Goal: Task Accomplishment & Management: Manage account settings

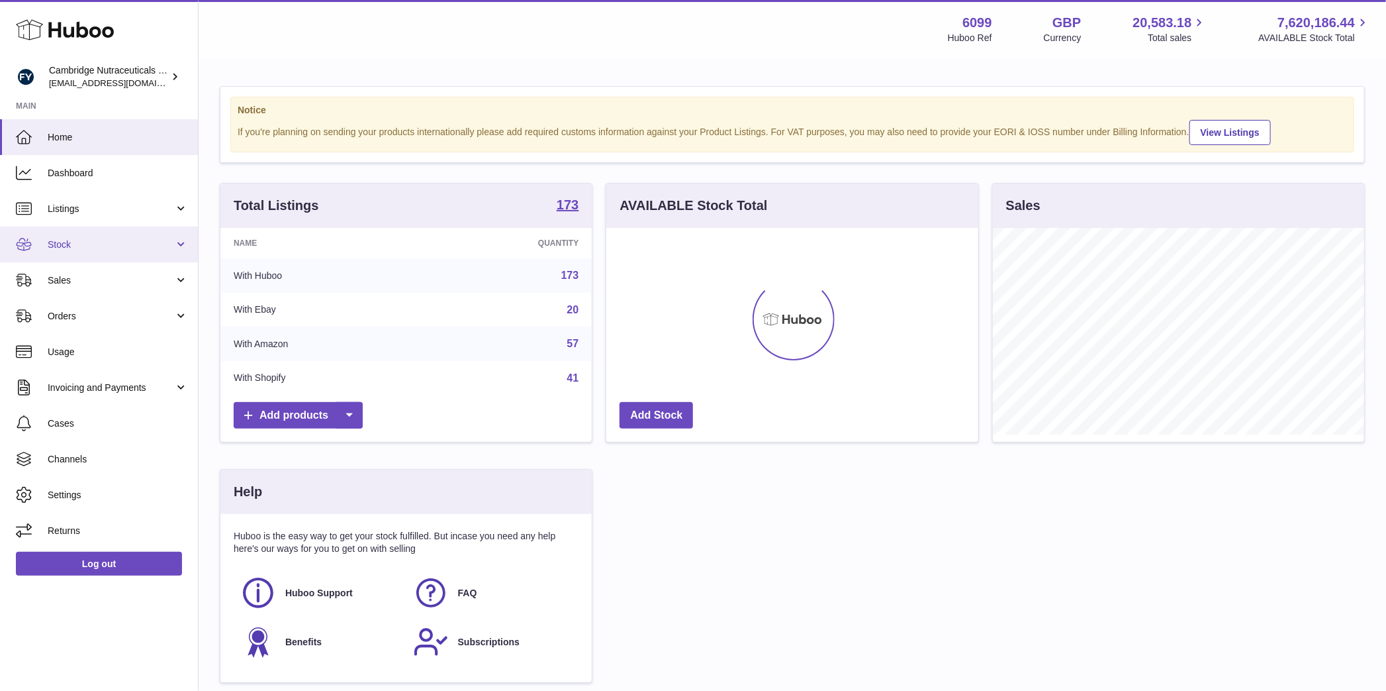
scroll to position [207, 371]
click at [89, 248] on span "Stock" at bounding box center [111, 244] width 126 height 13
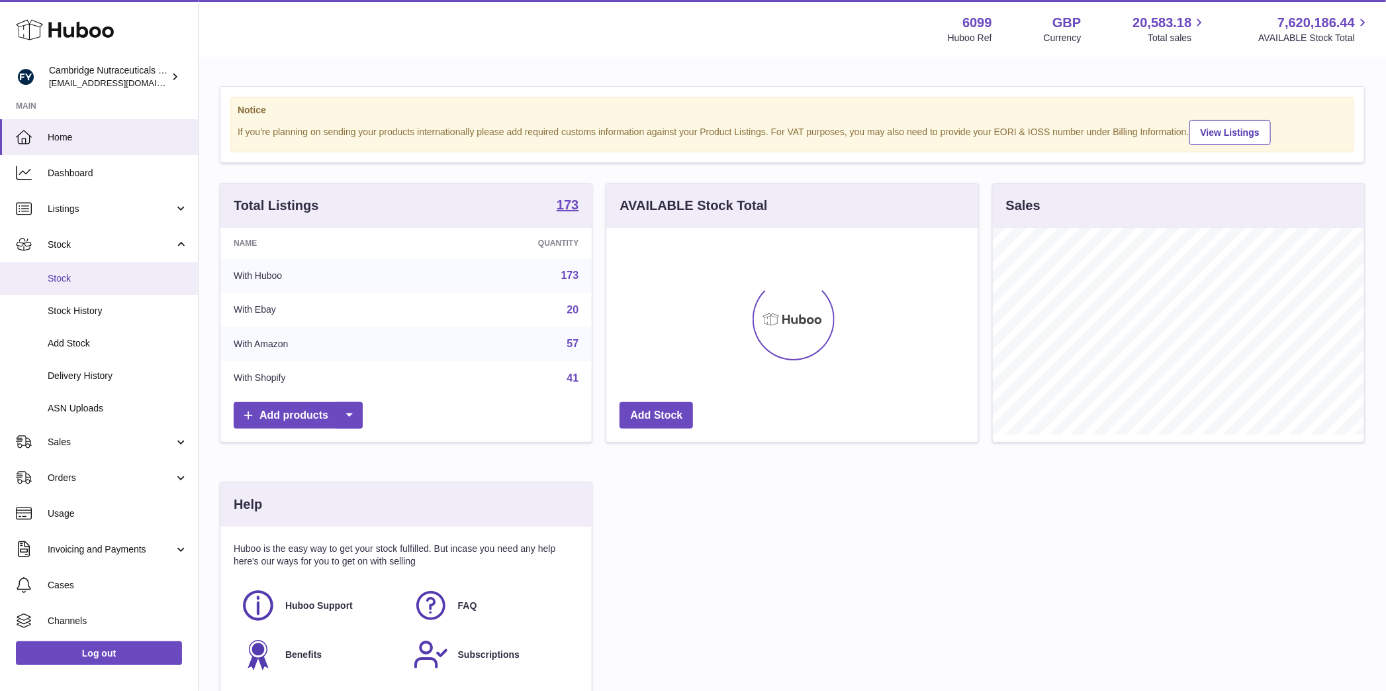
click at [79, 281] on span "Stock" at bounding box center [118, 278] width 140 height 13
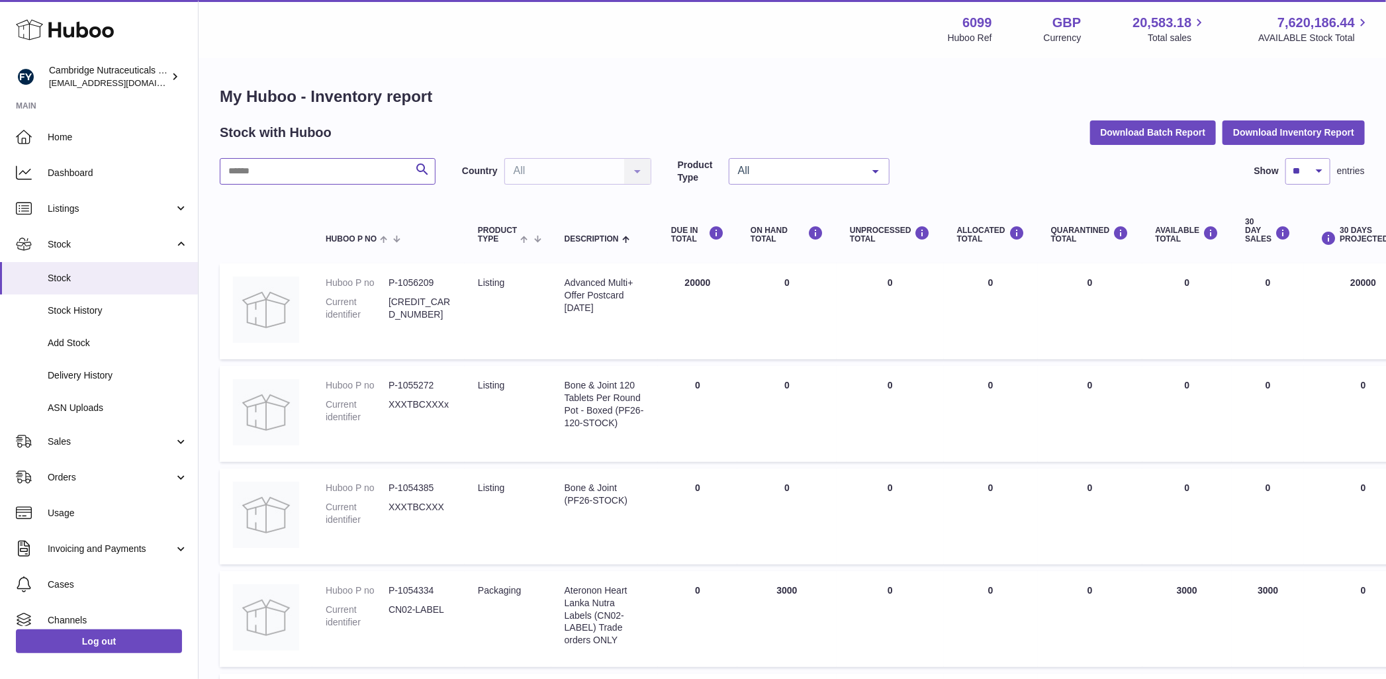
click at [282, 168] on input "text" at bounding box center [328, 171] width 216 height 26
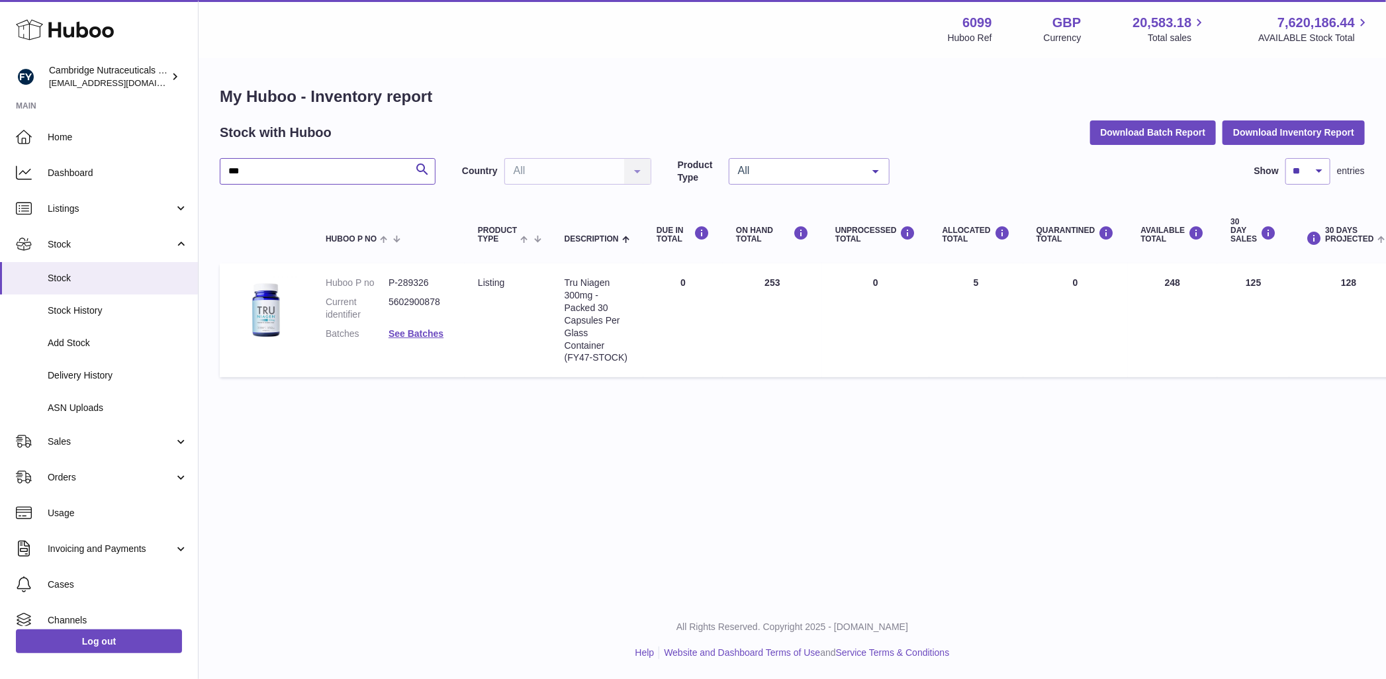
type input "***"
click at [437, 336] on link "See Batches" at bounding box center [416, 333] width 55 height 11
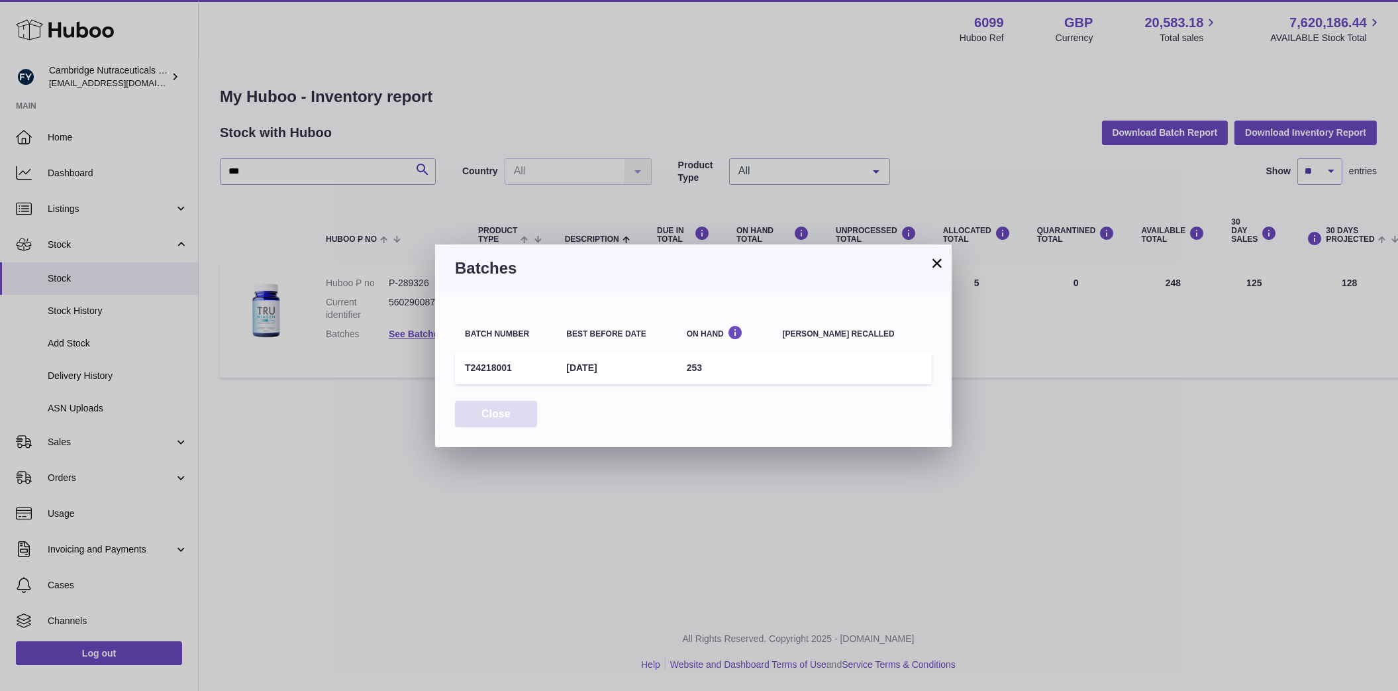
click at [503, 420] on button "Close" at bounding box center [496, 414] width 82 height 27
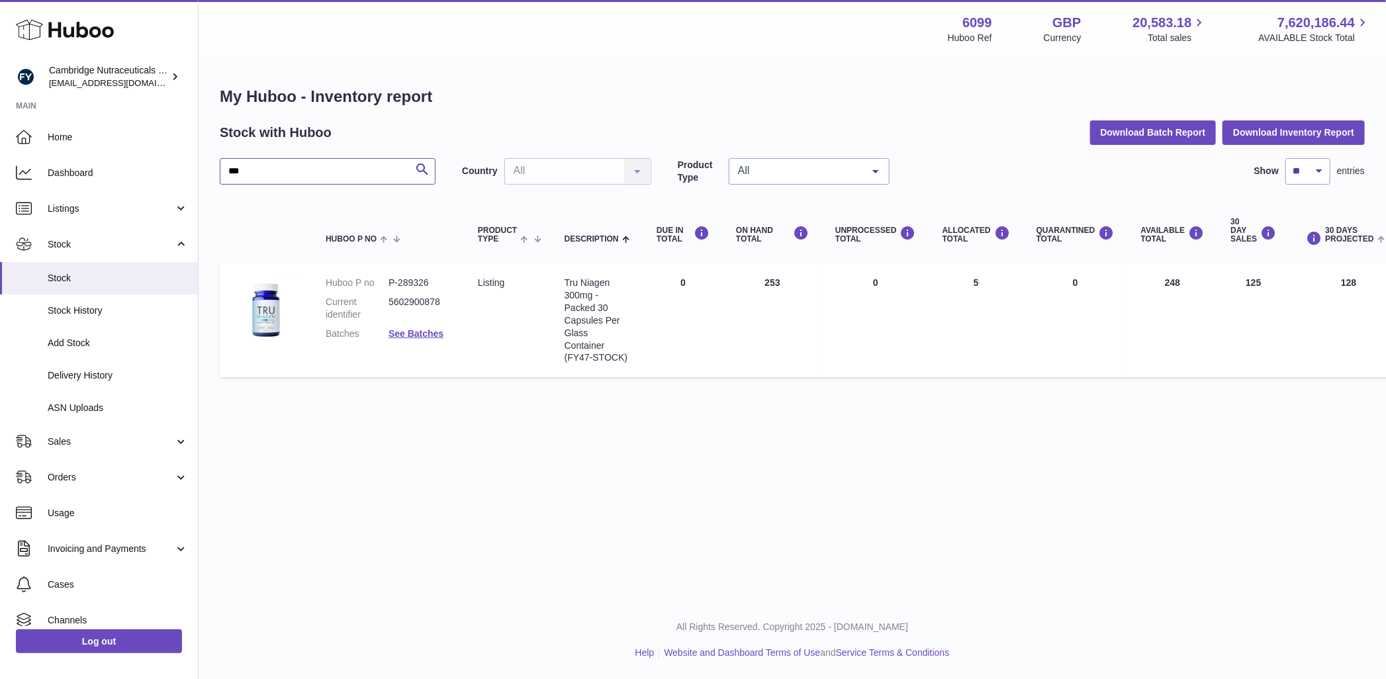
click at [346, 168] on input "***" at bounding box center [328, 171] width 216 height 26
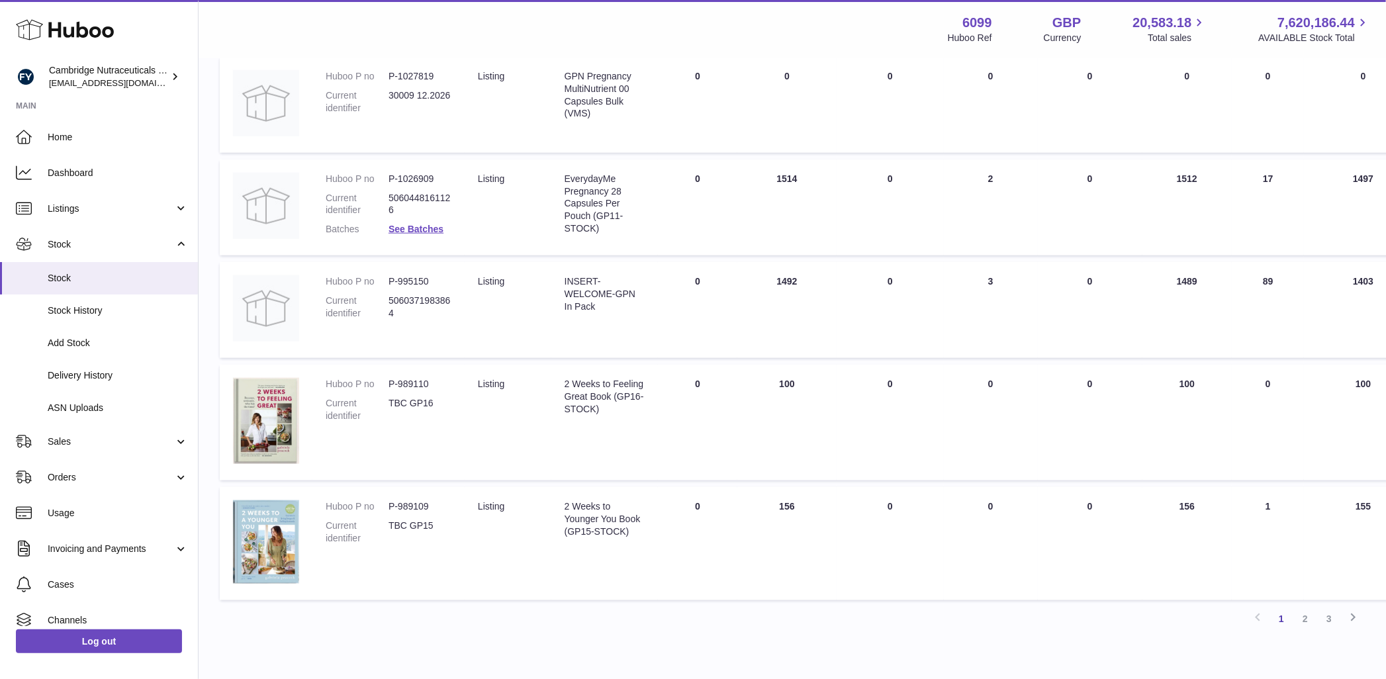
scroll to position [872, 0]
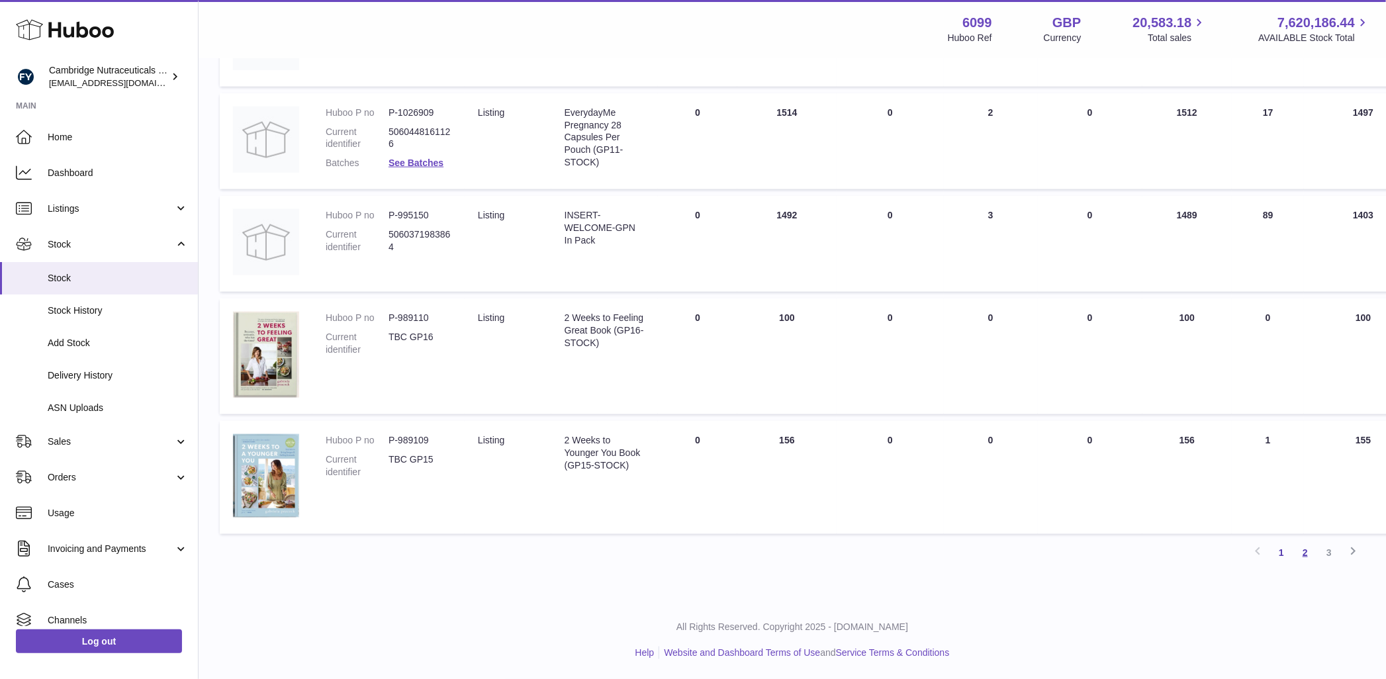
type input "**"
click at [1302, 559] on link "2" at bounding box center [1306, 553] width 24 height 24
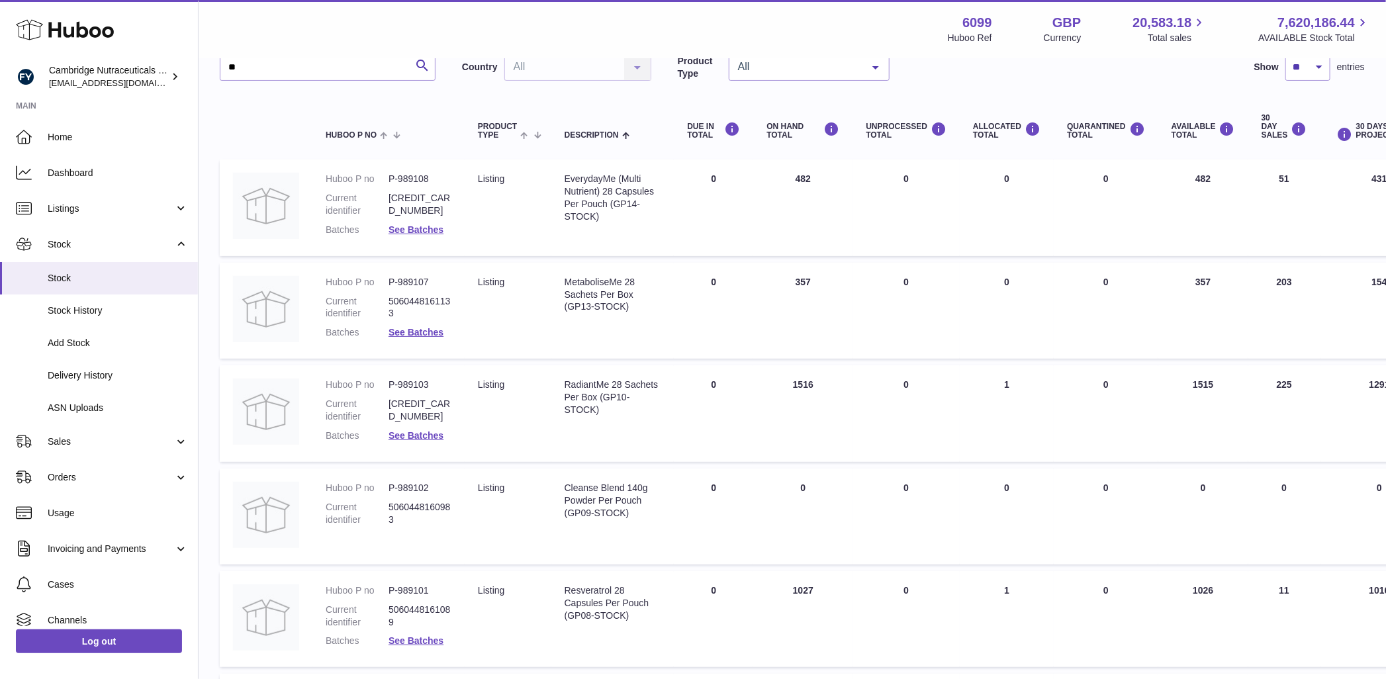
scroll to position [107, 0]
click at [420, 224] on link "See Batches" at bounding box center [416, 227] width 55 height 11
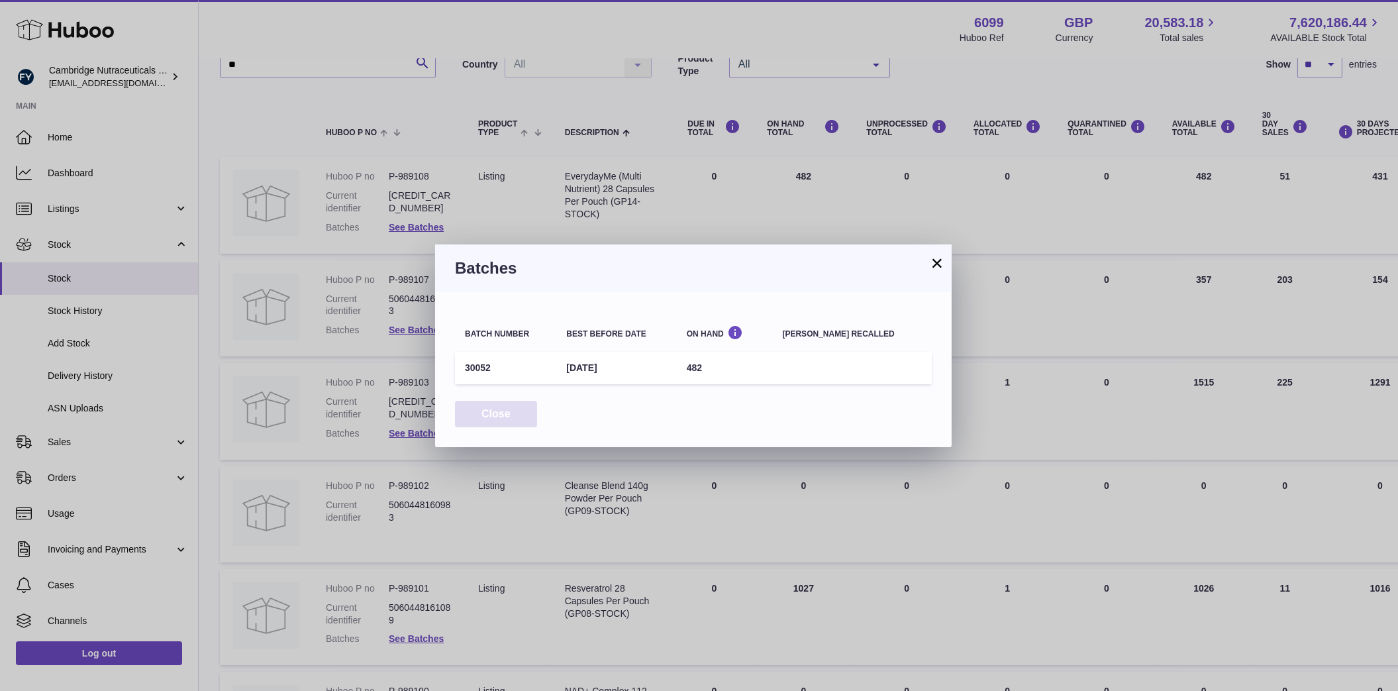
click at [508, 414] on button "Close" at bounding box center [496, 414] width 82 height 27
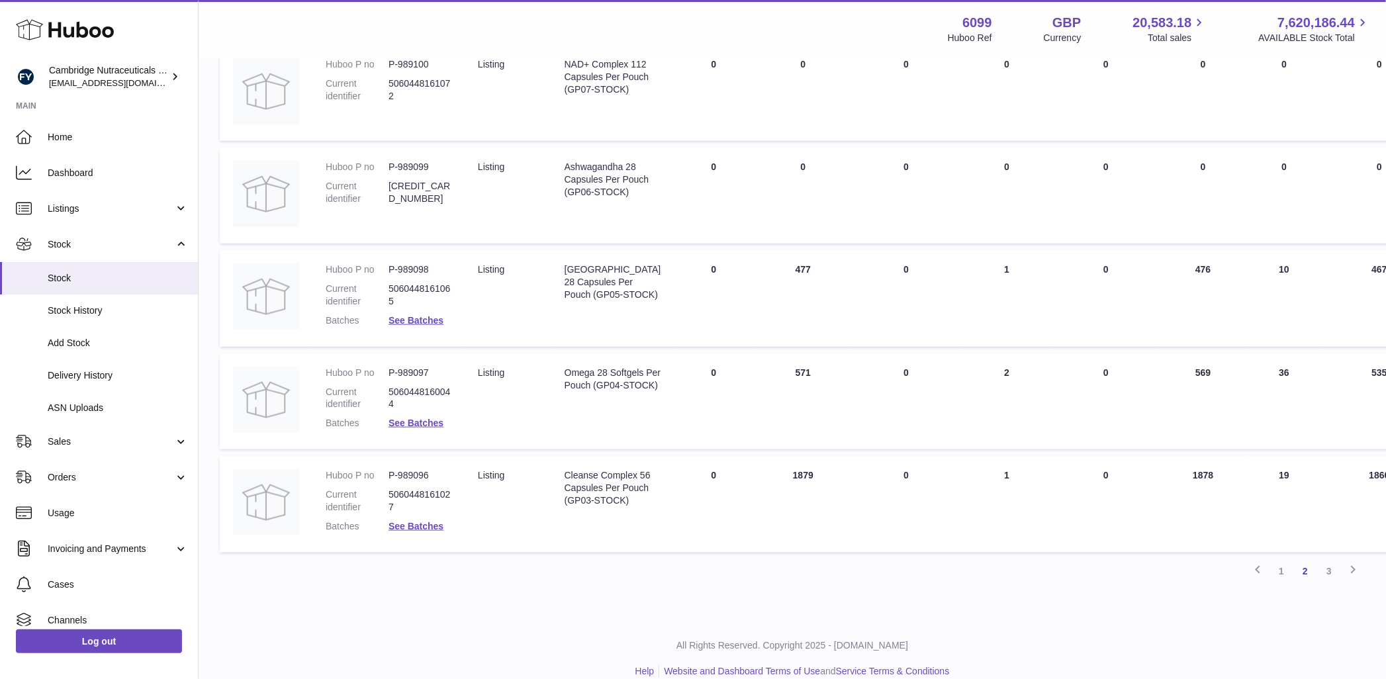
scroll to position [750, 0]
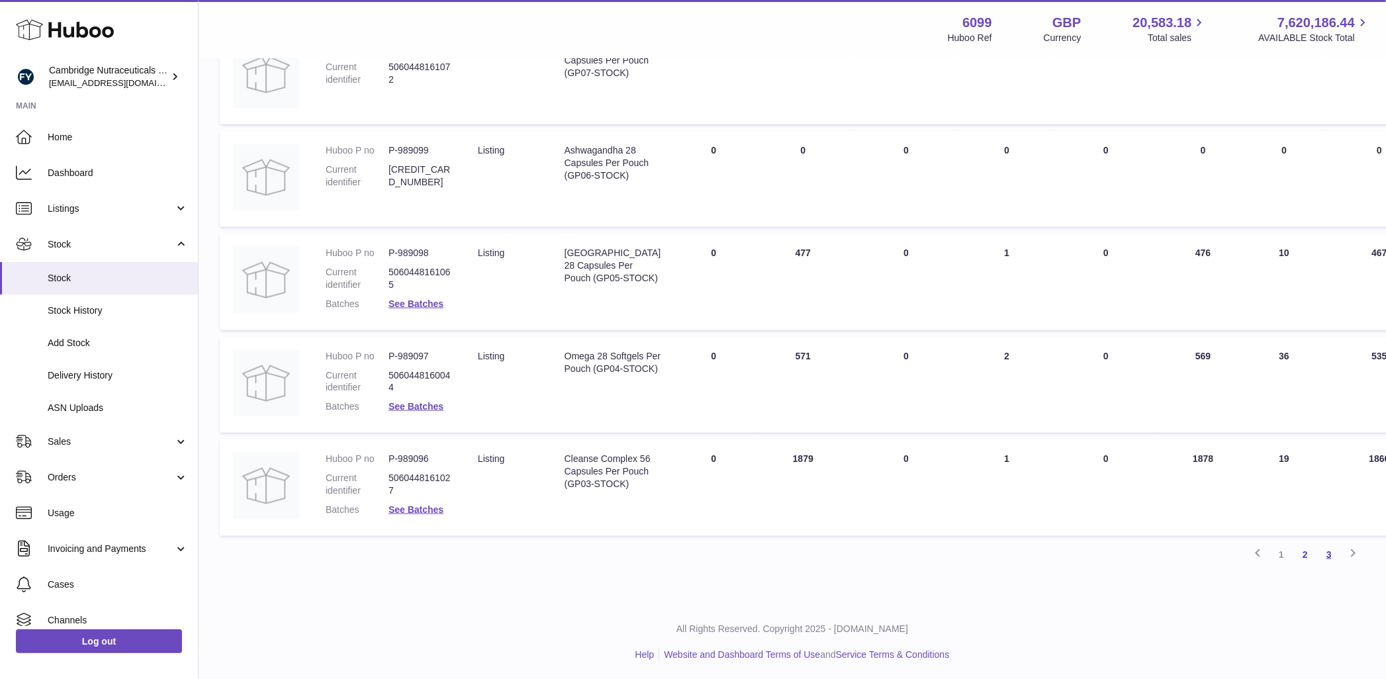
click at [1332, 560] on link "3" at bounding box center [1330, 555] width 24 height 24
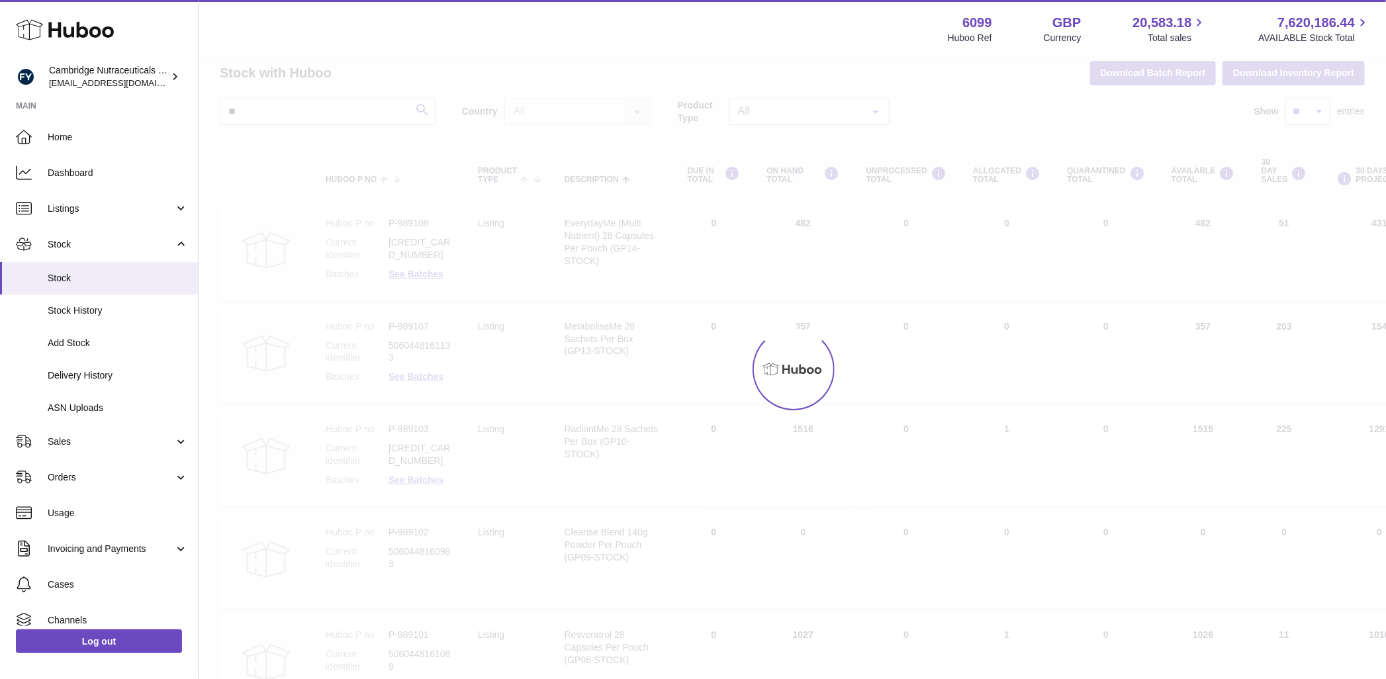
scroll to position [11, 0]
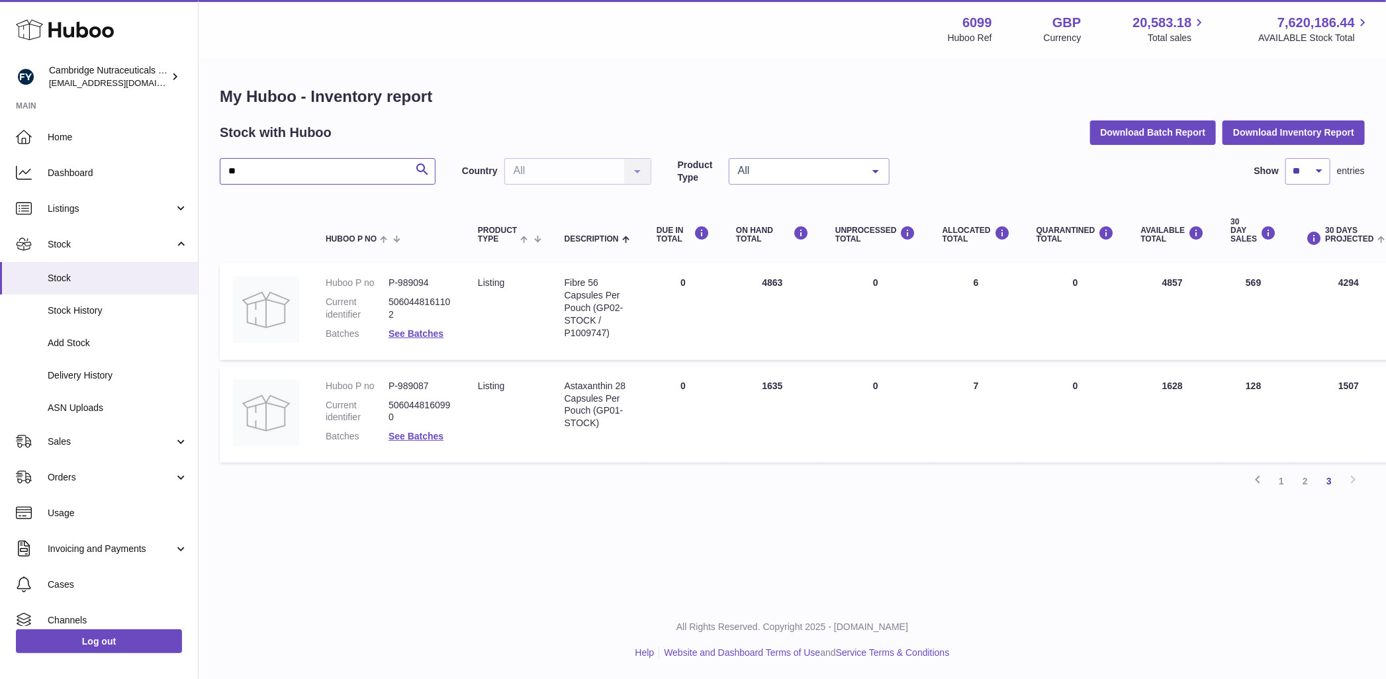
click at [337, 164] on input "**" at bounding box center [328, 171] width 216 height 26
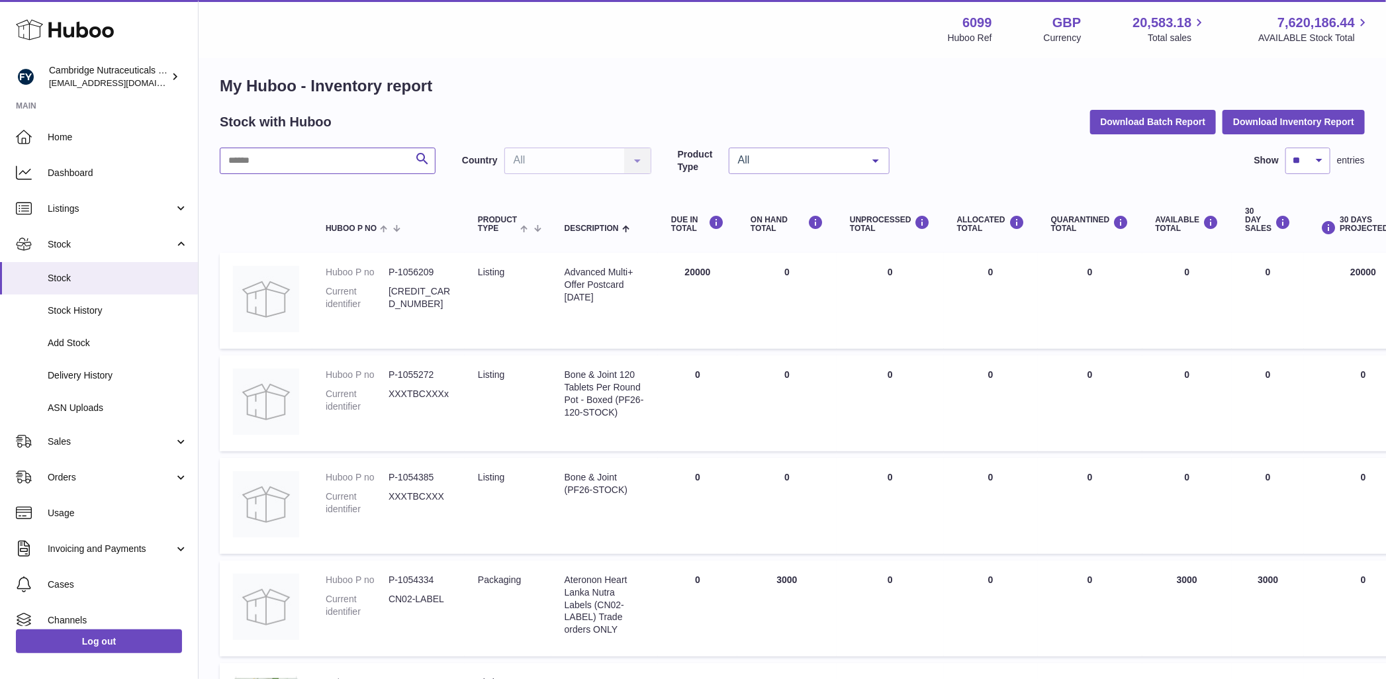
click at [299, 165] on input "text" at bounding box center [328, 161] width 216 height 26
type input "**"
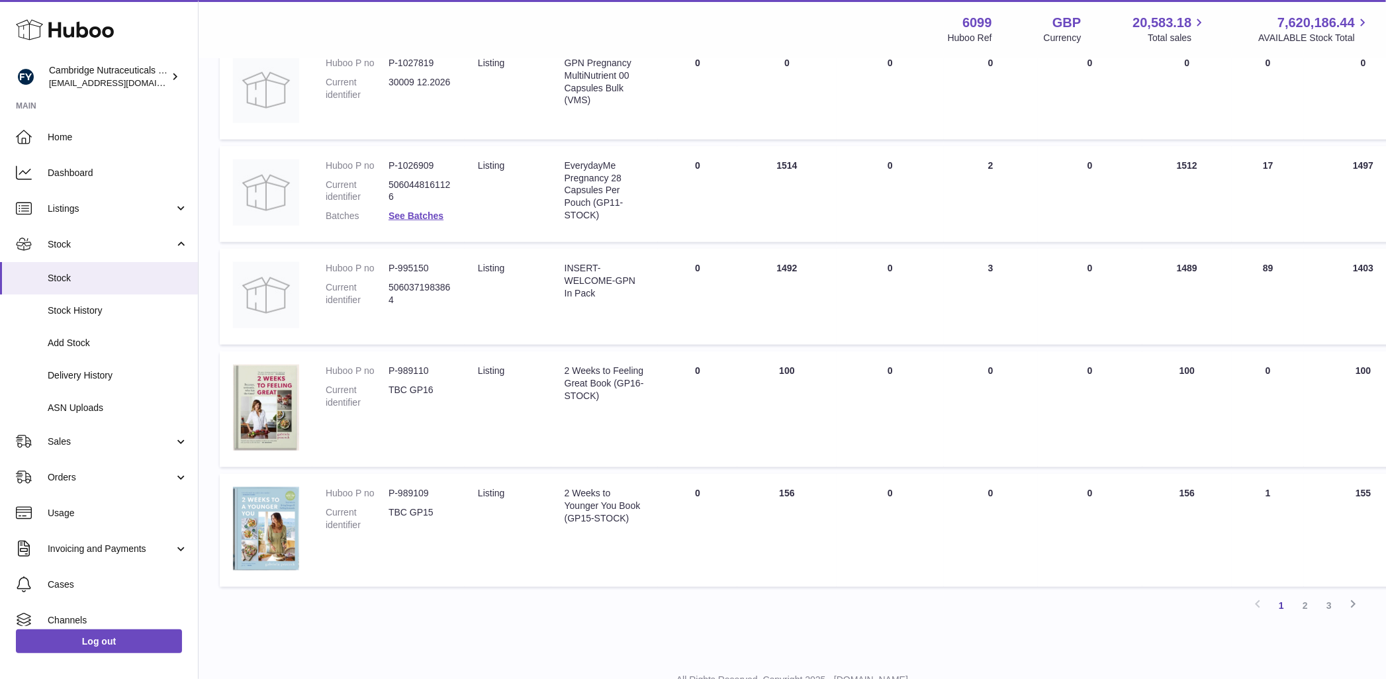
scroll to position [877, 0]
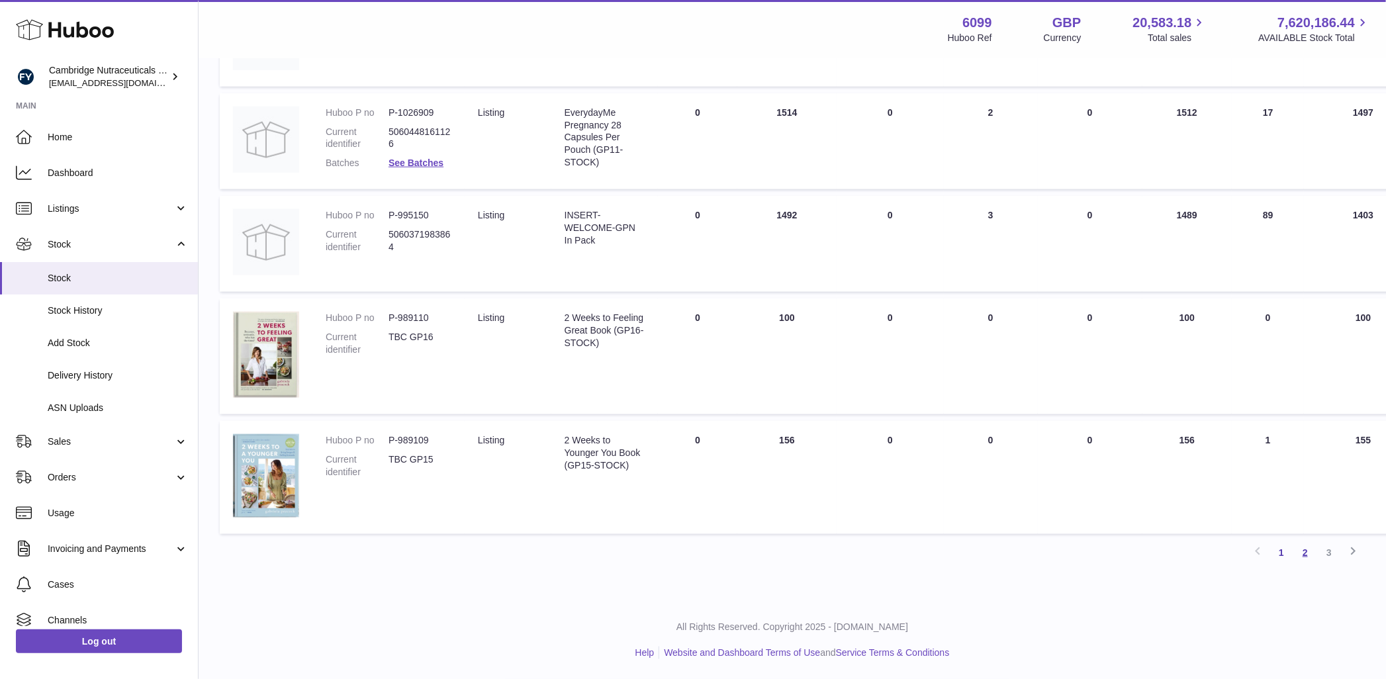
click at [1304, 550] on link "2" at bounding box center [1306, 553] width 24 height 24
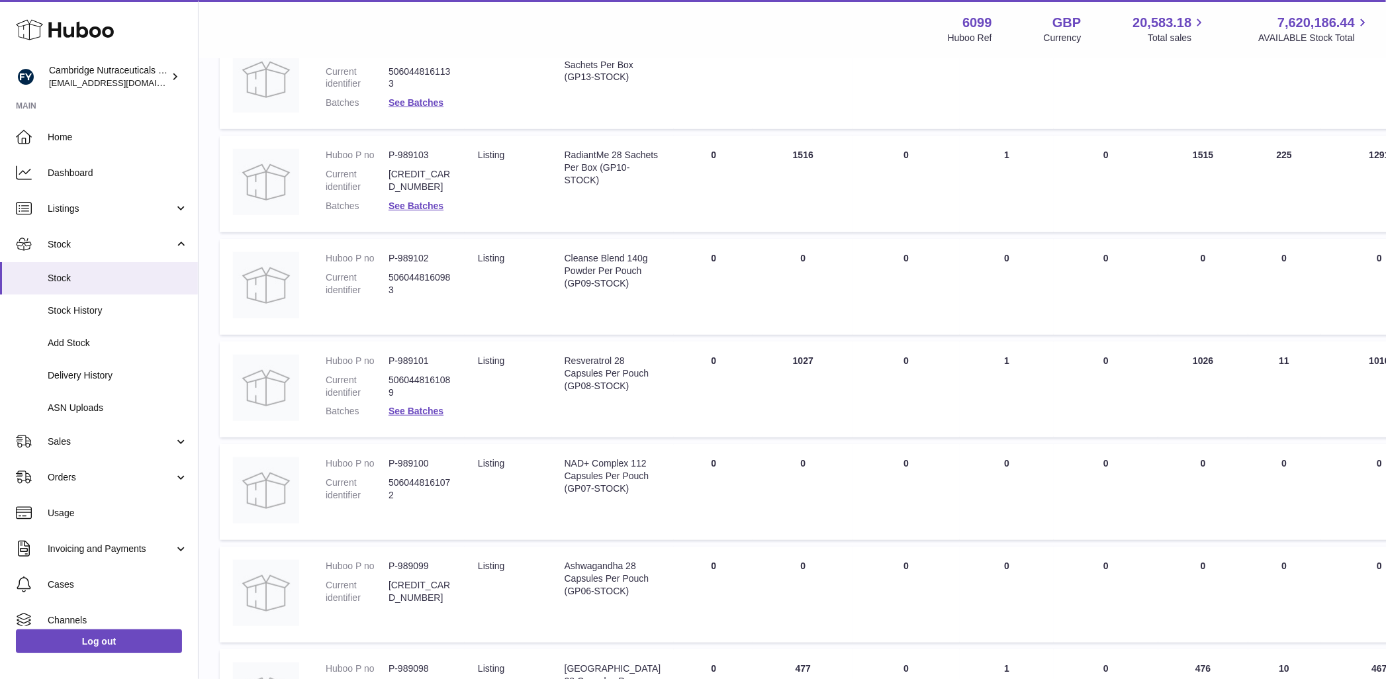
scroll to position [354, 0]
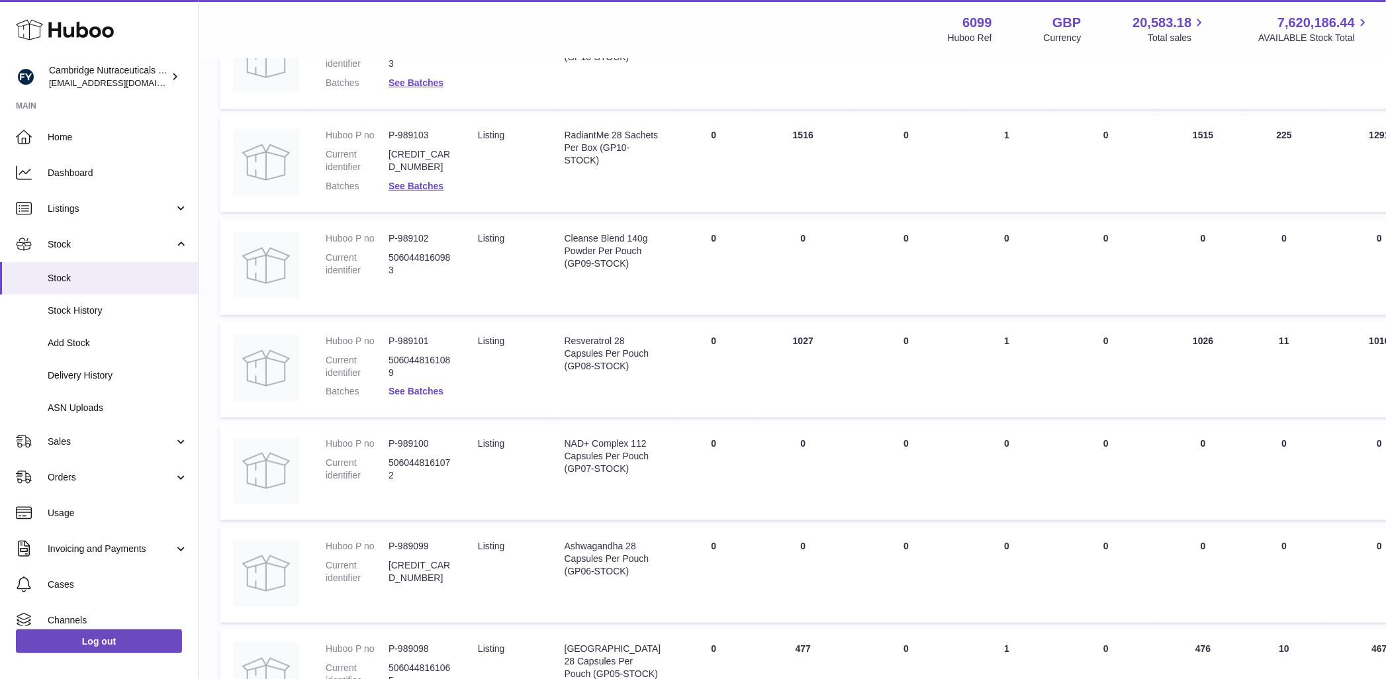
click at [422, 387] on link "See Batches" at bounding box center [416, 391] width 55 height 11
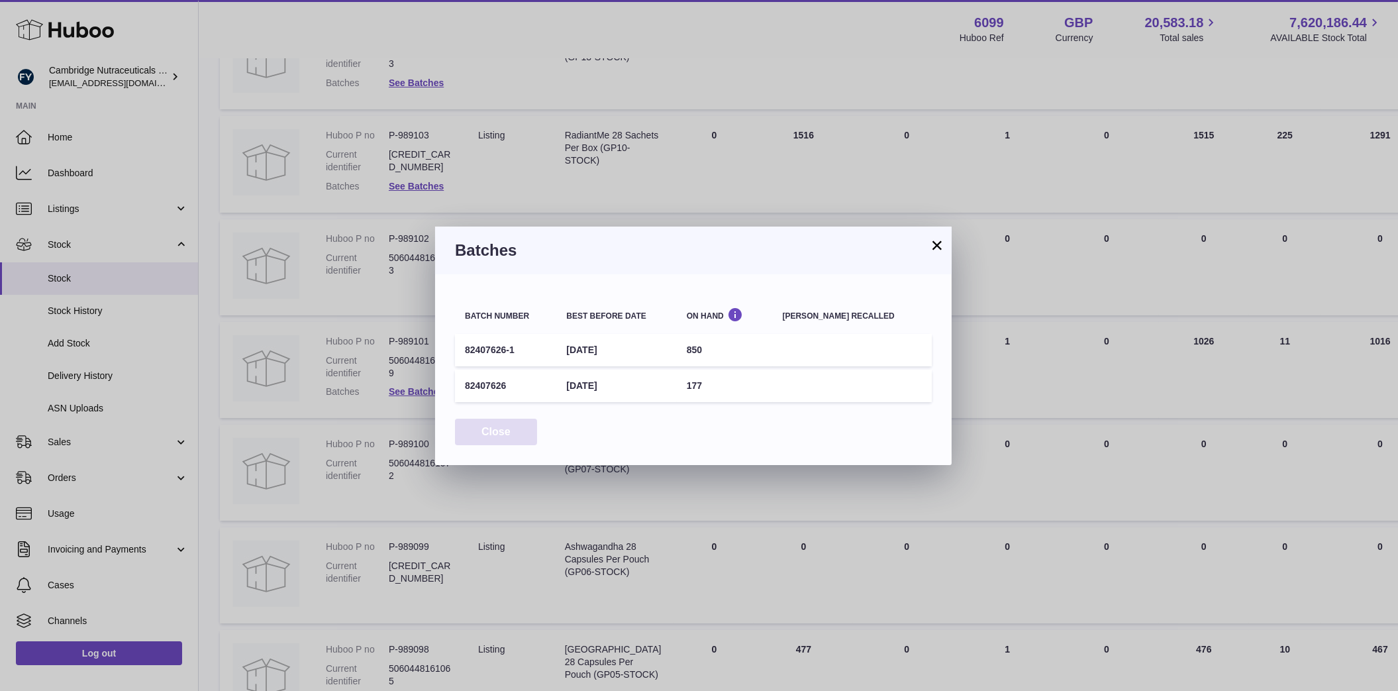
click at [487, 427] on button "Close" at bounding box center [496, 431] width 82 height 27
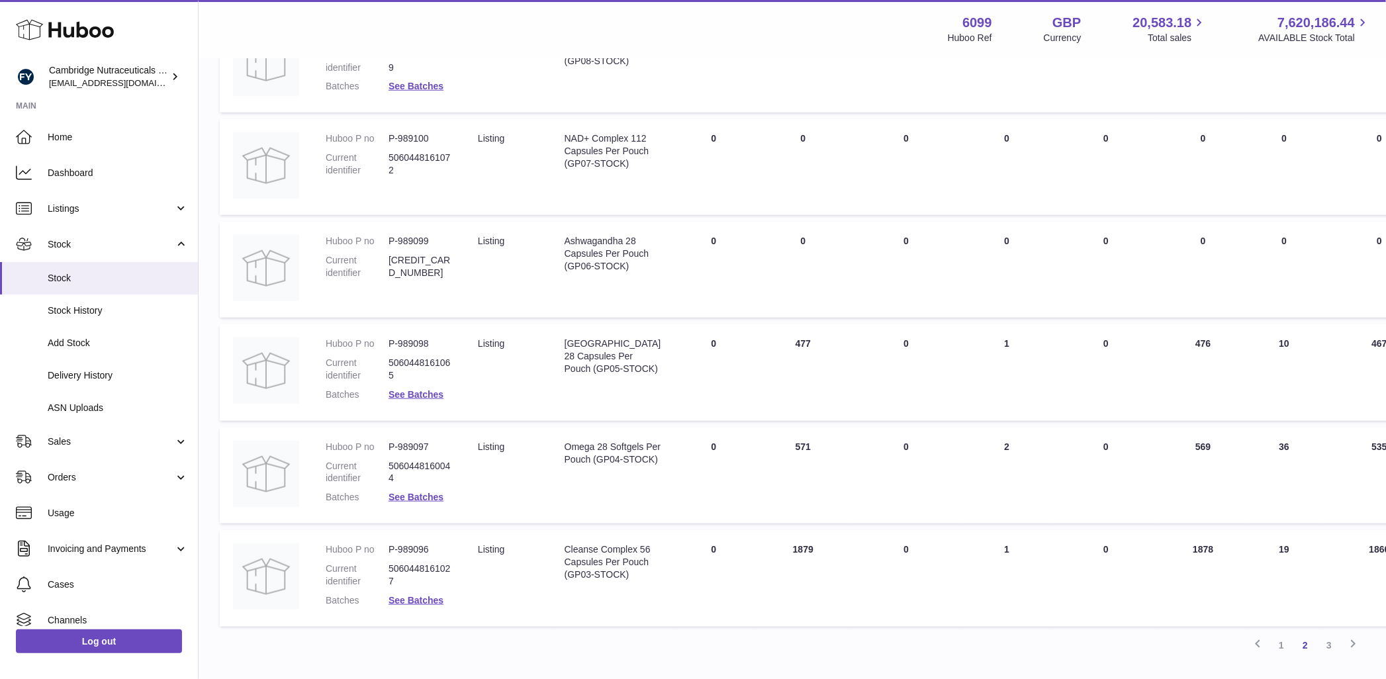
scroll to position [692, 0]
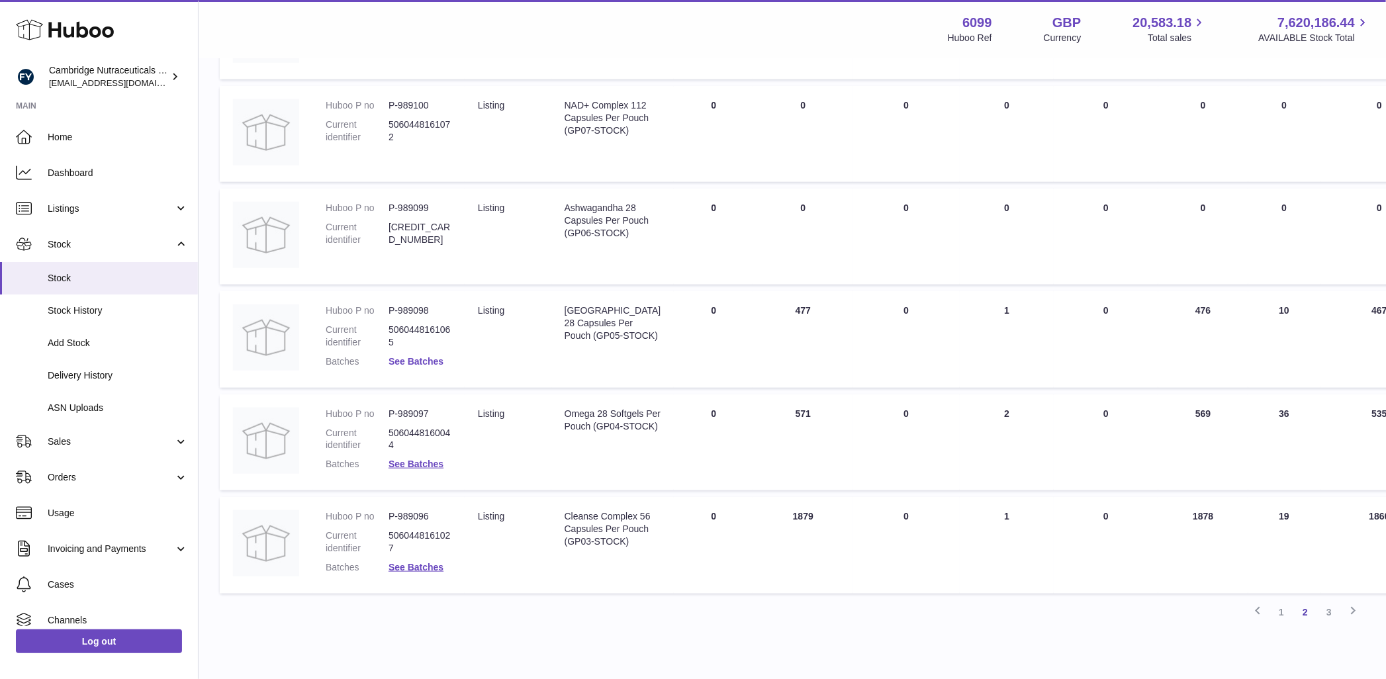
click at [430, 360] on link "See Batches" at bounding box center [416, 361] width 55 height 11
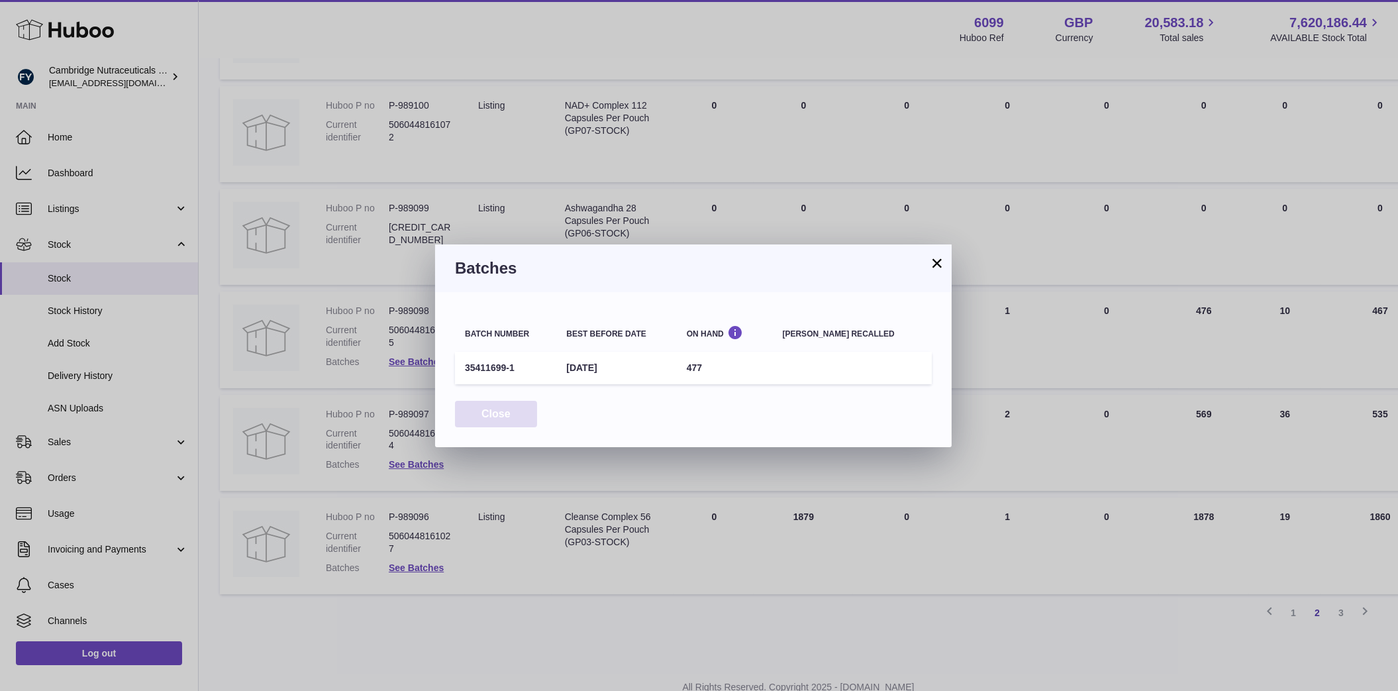
click at [469, 420] on button "Close" at bounding box center [496, 414] width 82 height 27
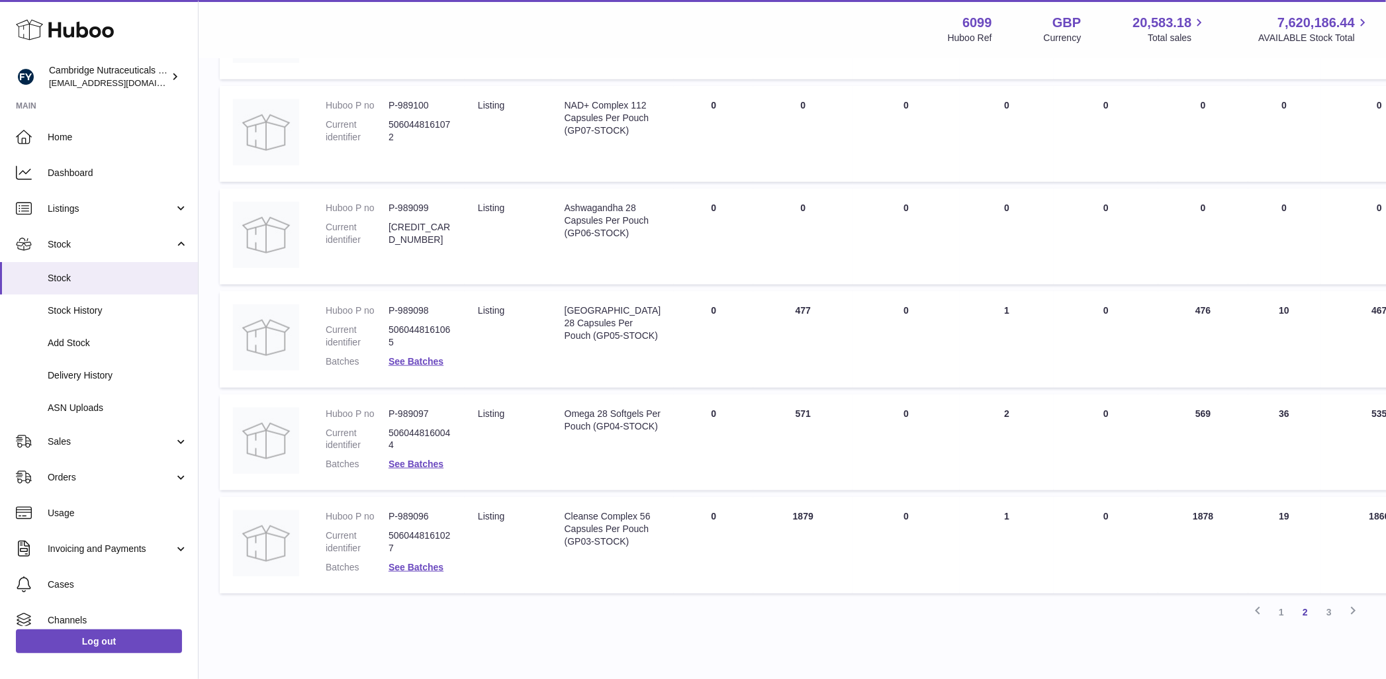
scroll to position [689, 0]
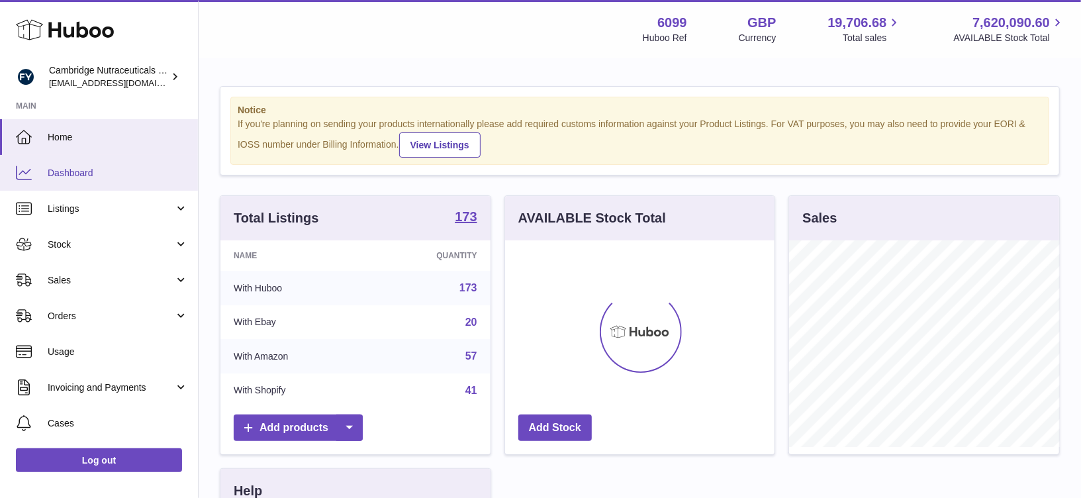
scroll to position [206, 270]
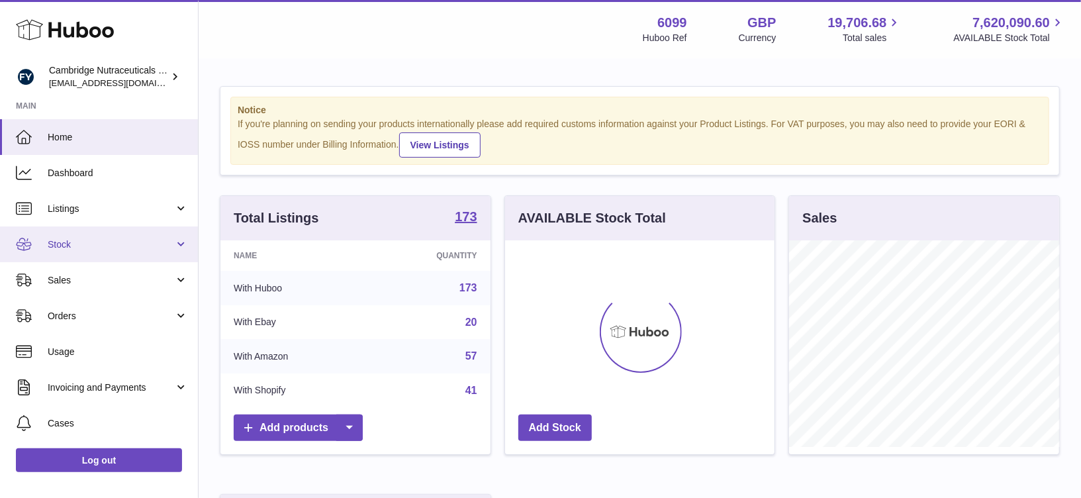
click at [81, 234] on link "Stock" at bounding box center [99, 244] width 198 height 36
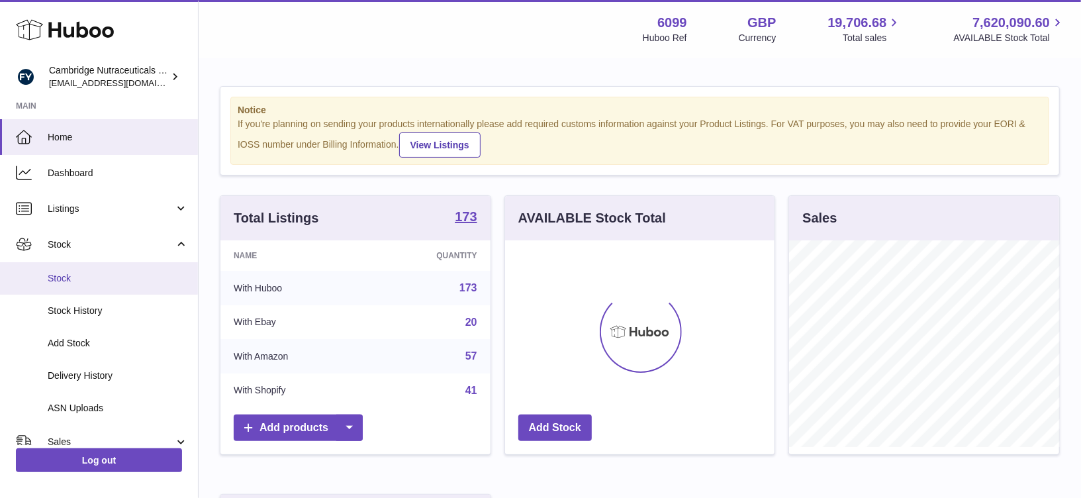
click at [73, 273] on span "Stock" at bounding box center [118, 278] width 140 height 13
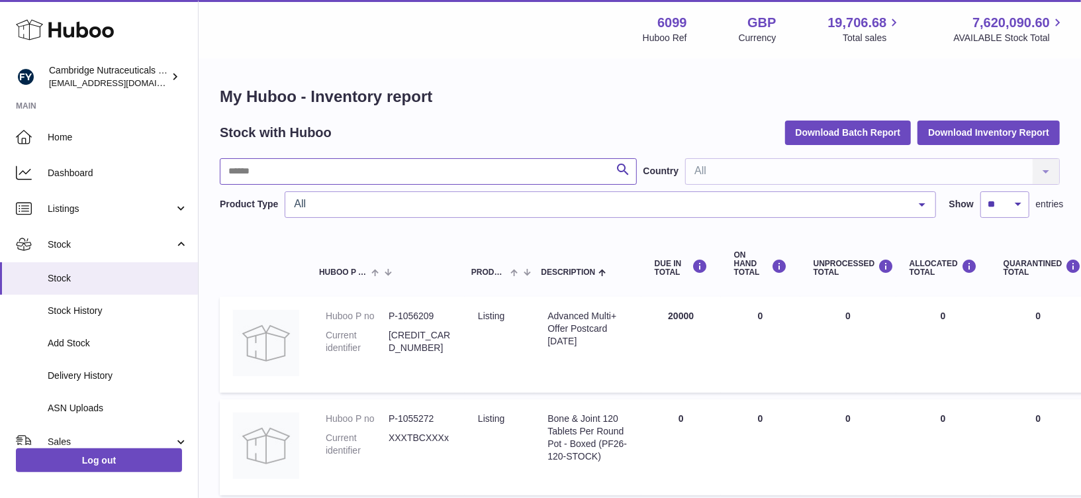
click at [287, 177] on input "text" at bounding box center [428, 171] width 417 height 26
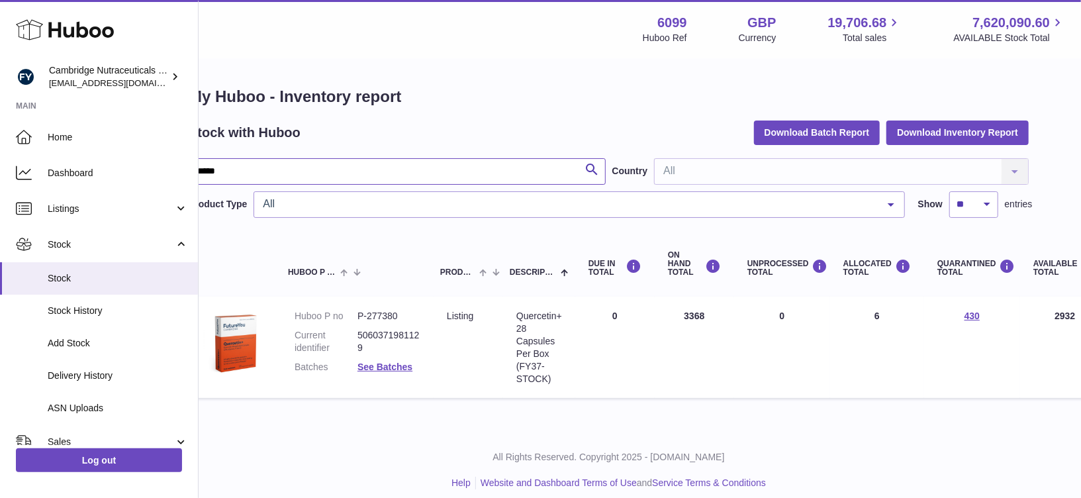
scroll to position [0, 28]
type input "*****"
click at [402, 365] on link "See Batches" at bounding box center [388, 367] width 55 height 11
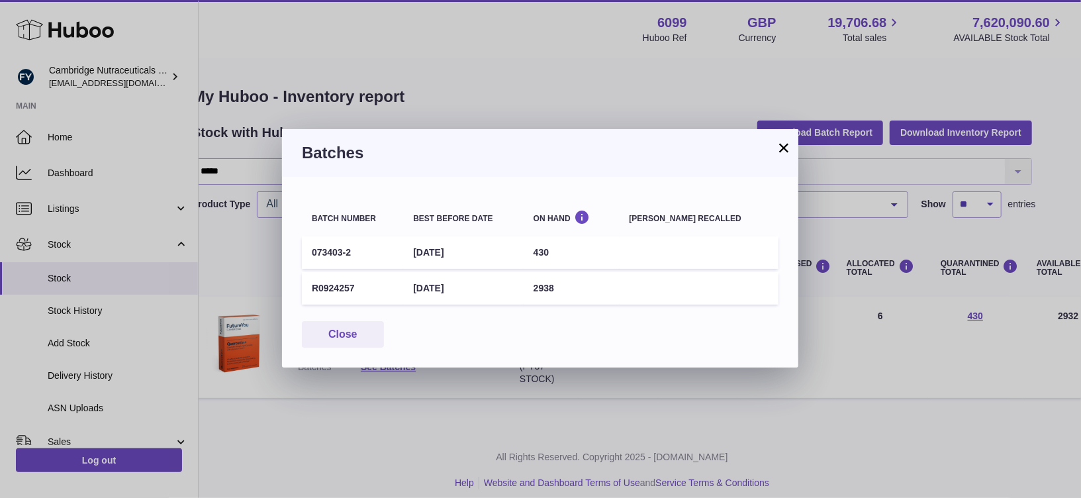
drag, startPoint x: 425, startPoint y: 287, endPoint x: 465, endPoint y: 302, distance: 42.3
click at [465, 302] on td "30th Sep 2026" at bounding box center [463, 288] width 120 height 32
click at [464, 287] on td "30th Sep 2026" at bounding box center [463, 288] width 120 height 32
